Goal: Navigation & Orientation: Go to known website

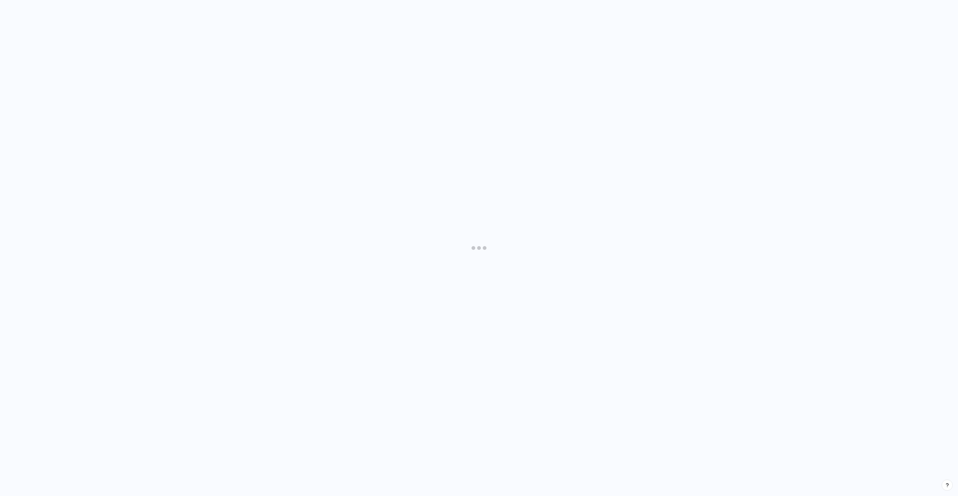
click at [498, 98] on div at bounding box center [479, 248] width 958 height 496
